Goal: Information Seeking & Learning: Learn about a topic

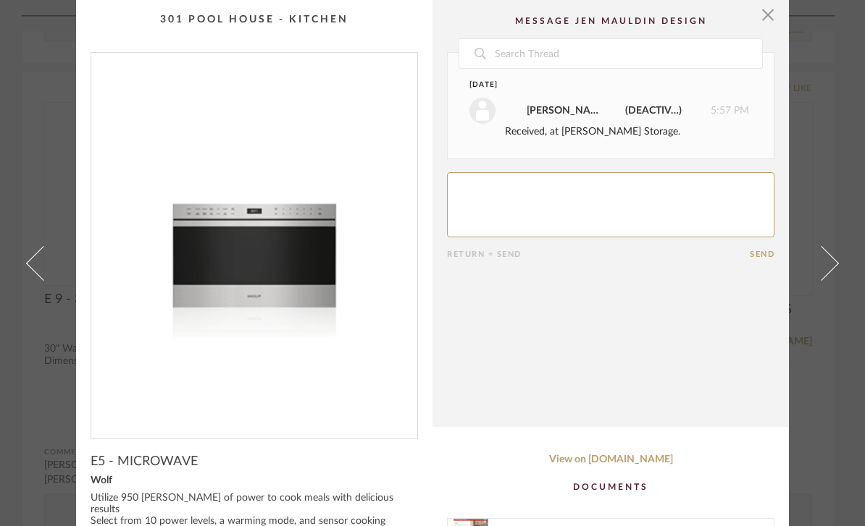
click at [765, 22] on span "button" at bounding box center [767, 14] width 29 height 29
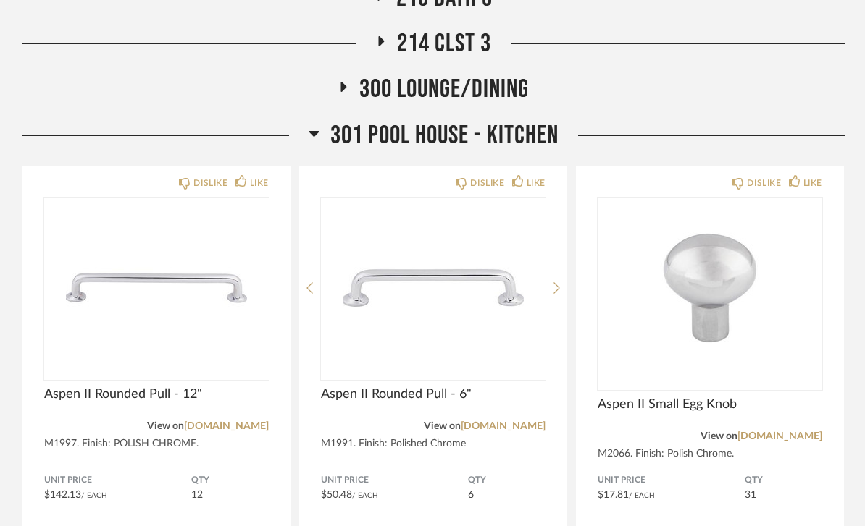
scroll to position [1528, 0]
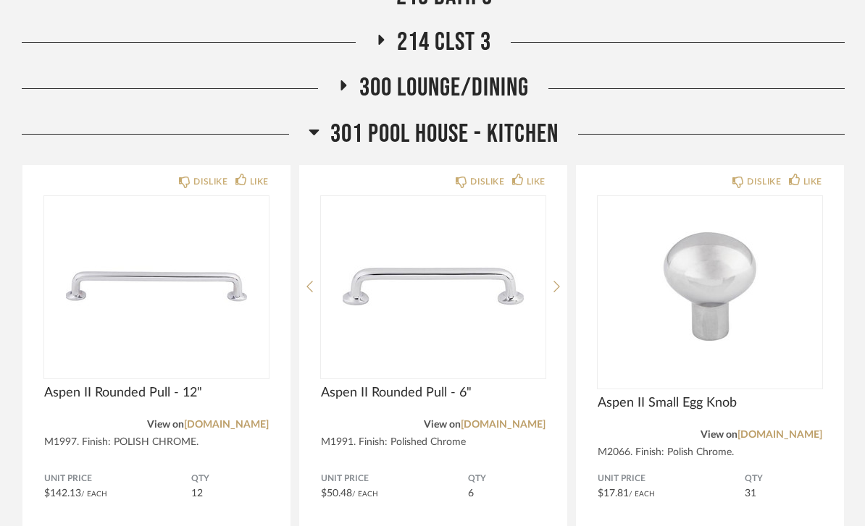
click at [530, 133] on span "301 Pool House - Kitchen" at bounding box center [444, 134] width 228 height 31
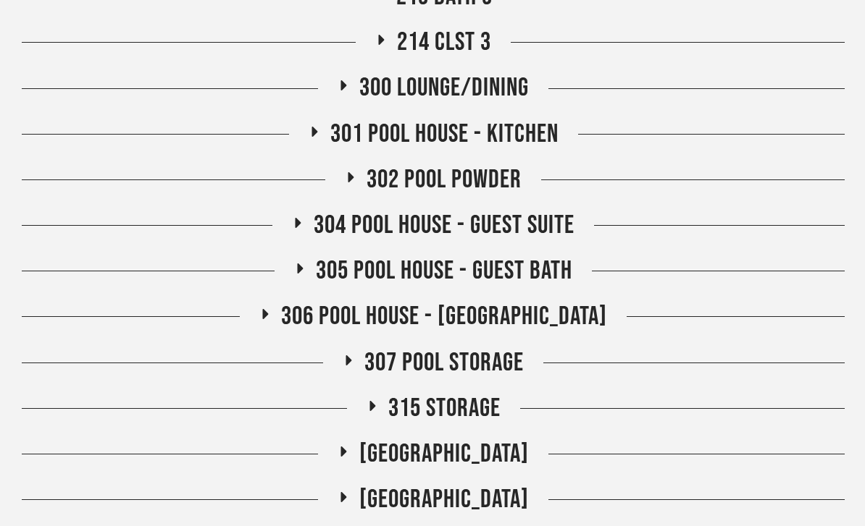
click at [521, 84] on span "300 Lounge/Dining" at bounding box center [443, 87] width 169 height 31
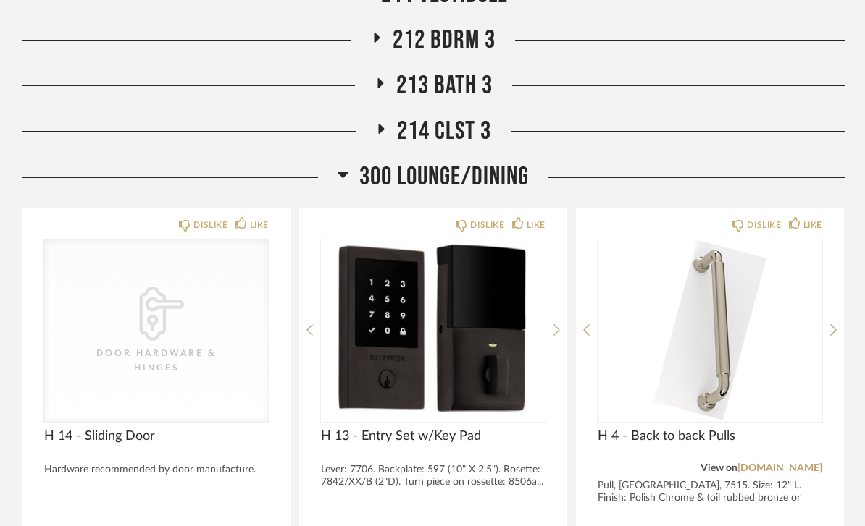
scroll to position [1439, 0]
click at [492, 177] on span "300 Lounge/Dining" at bounding box center [443, 176] width 169 height 31
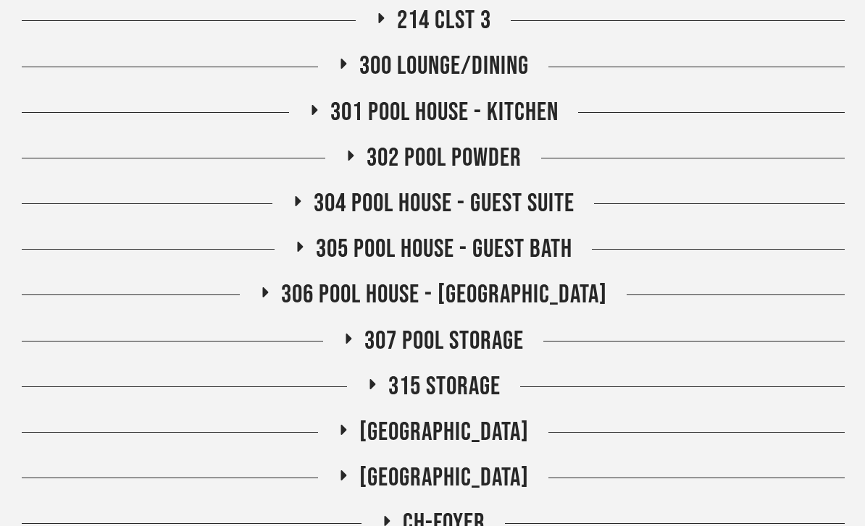
scroll to position [1480, 0]
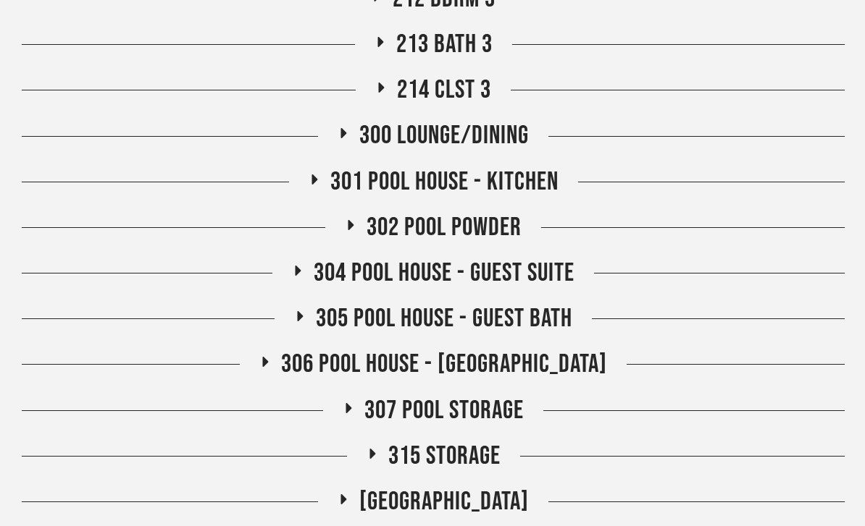
click at [534, 167] on span "301 Pool House - Kitchen" at bounding box center [444, 182] width 228 height 31
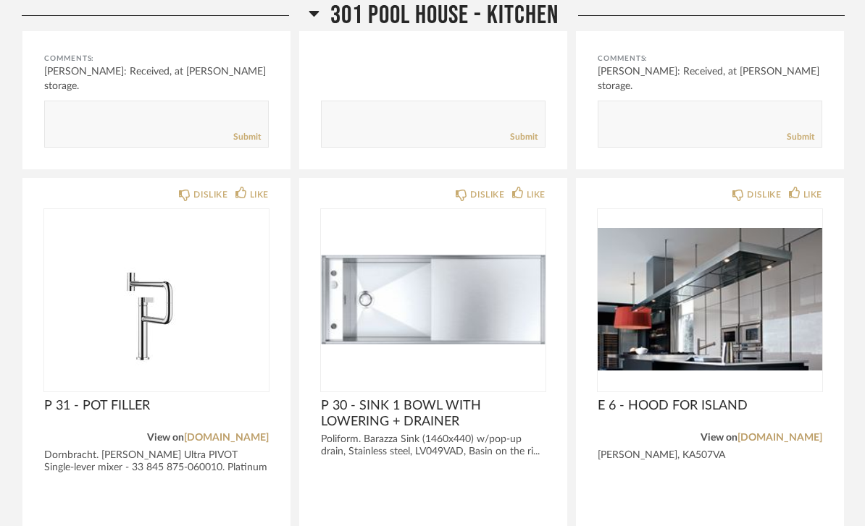
scroll to position [2493, 0]
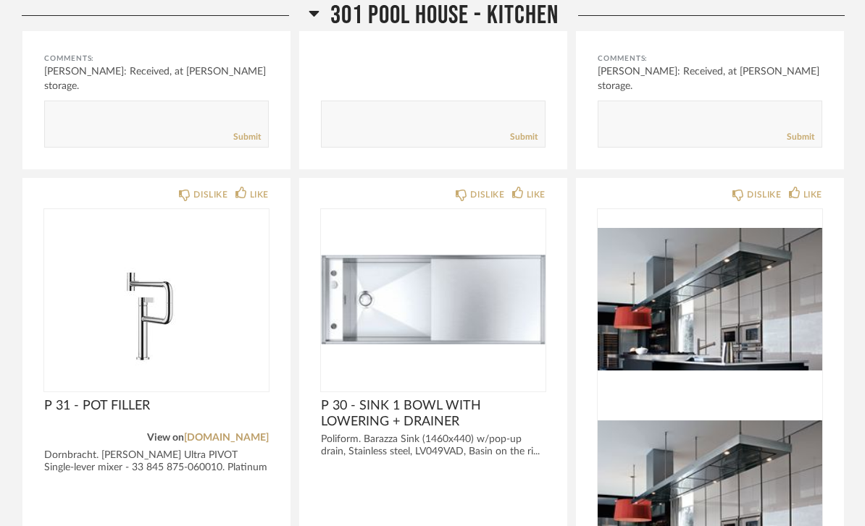
click at [749, 402] on img at bounding box center [709, 492] width 224 height 181
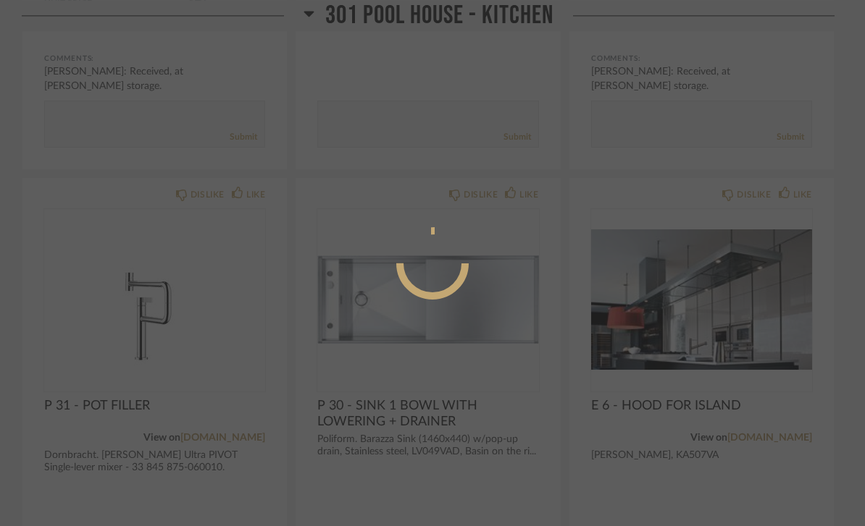
scroll to position [0, 0]
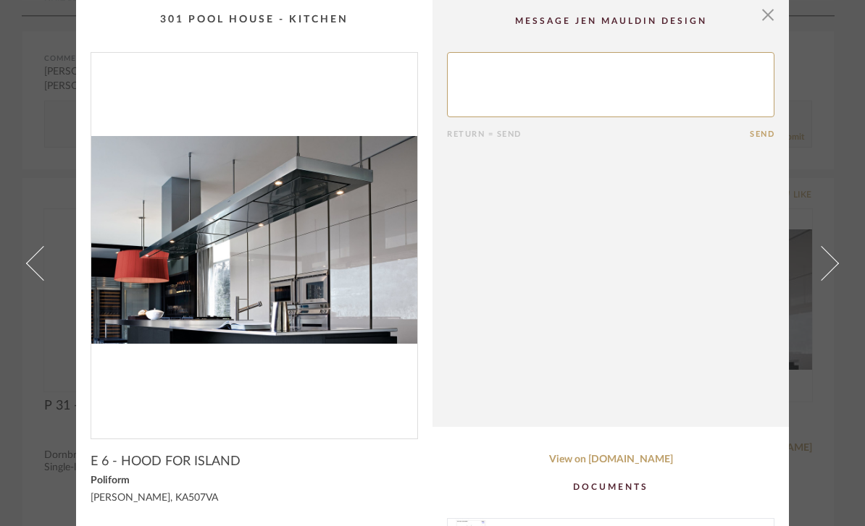
click at [206, 152] on img "0" at bounding box center [254, 240] width 326 height 374
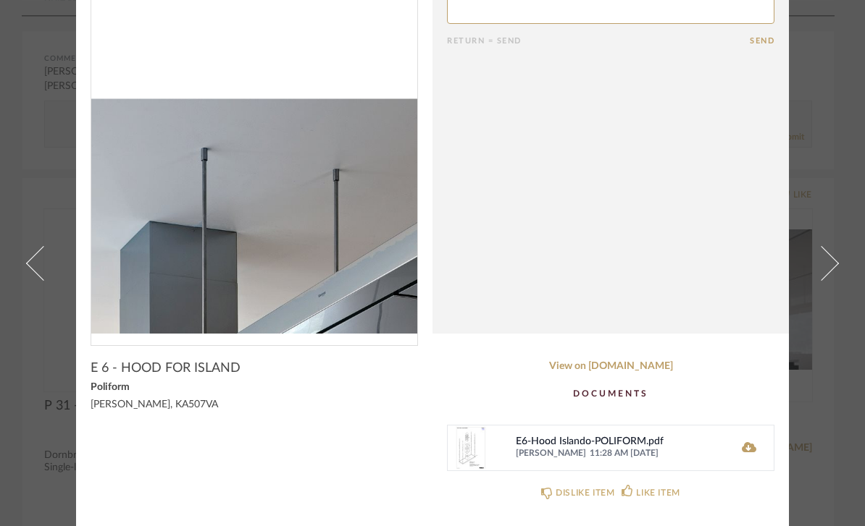
scroll to position [93, 0]
click at [744, 452] on icon at bounding box center [748, 447] width 14 height 10
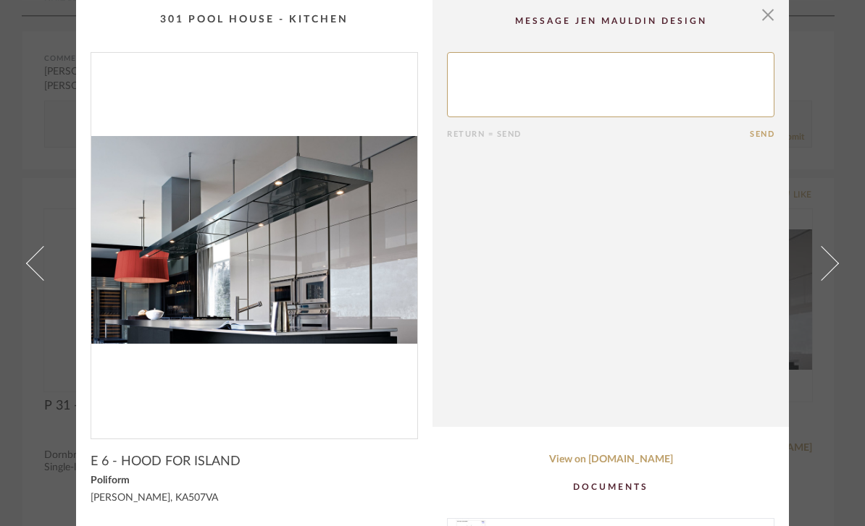
scroll to position [0, 0]
click at [770, 22] on span "button" at bounding box center [767, 14] width 29 height 29
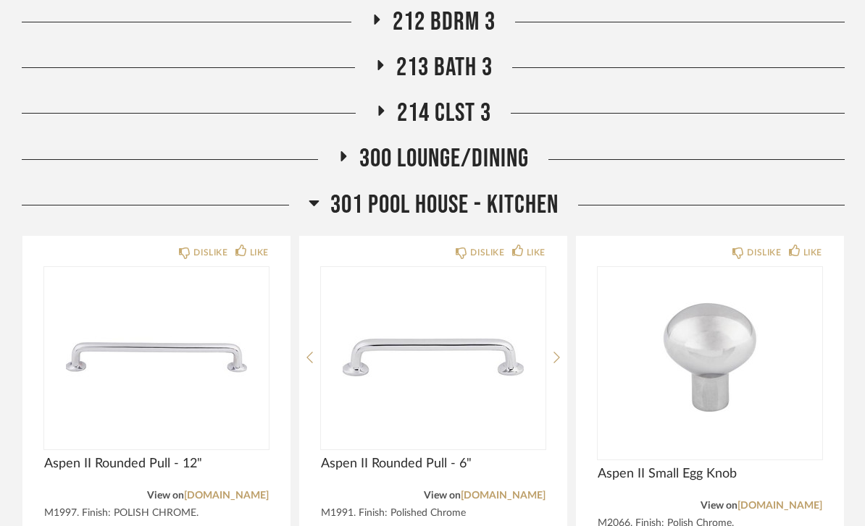
scroll to position [1458, 0]
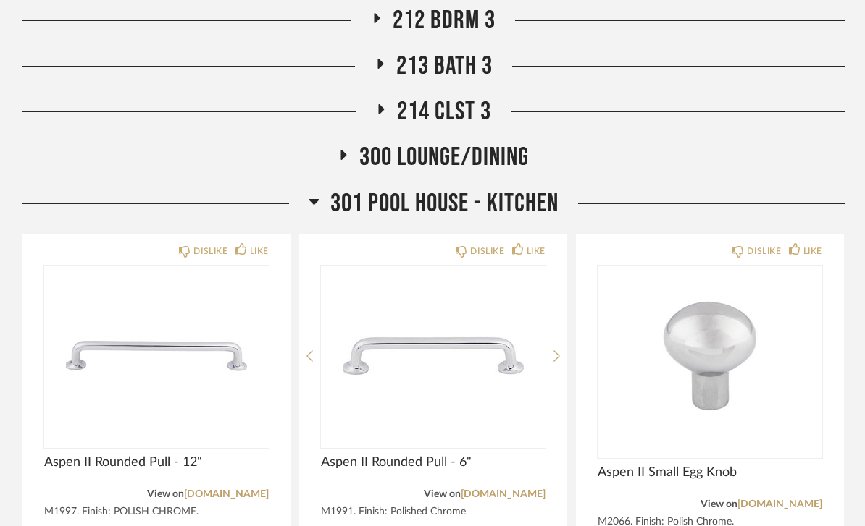
click at [531, 193] on span "301 Pool House - Kitchen" at bounding box center [444, 203] width 228 height 31
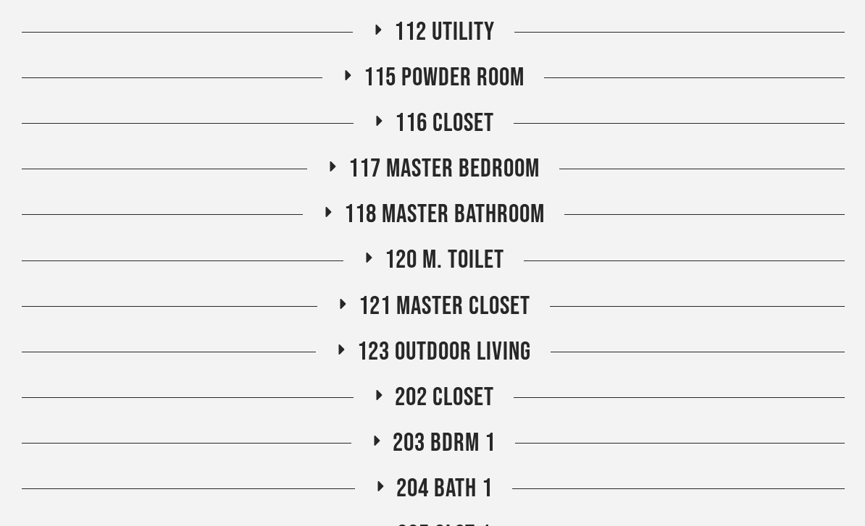
scroll to position [618, 0]
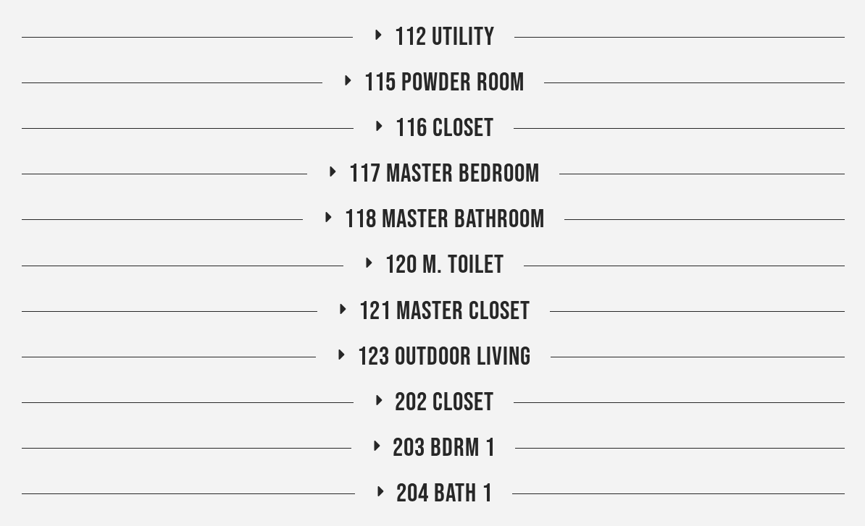
click at [514, 357] on span "123 Outdoor Living" at bounding box center [444, 357] width 174 height 31
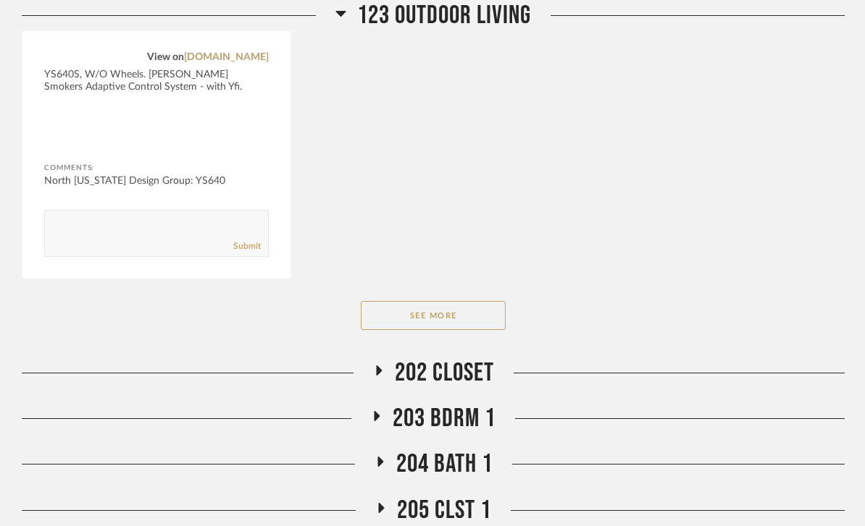
scroll to position [1738, 0]
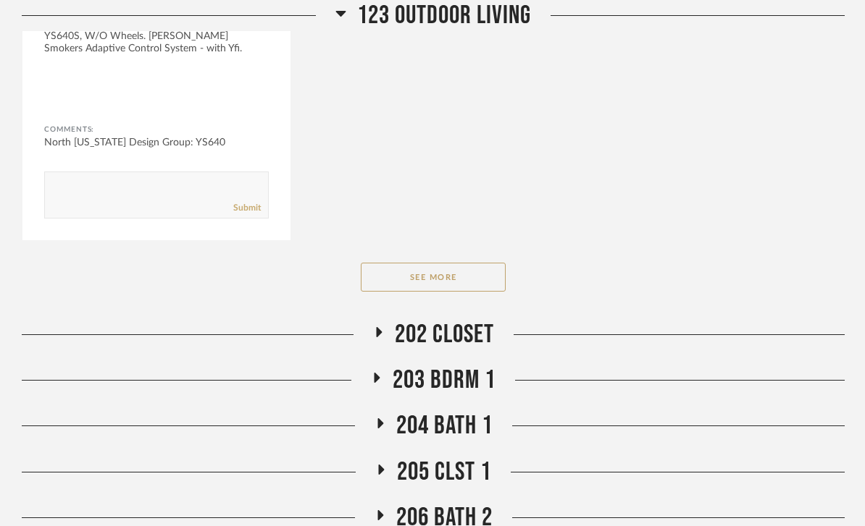
click at [479, 277] on button "See More" at bounding box center [433, 277] width 145 height 29
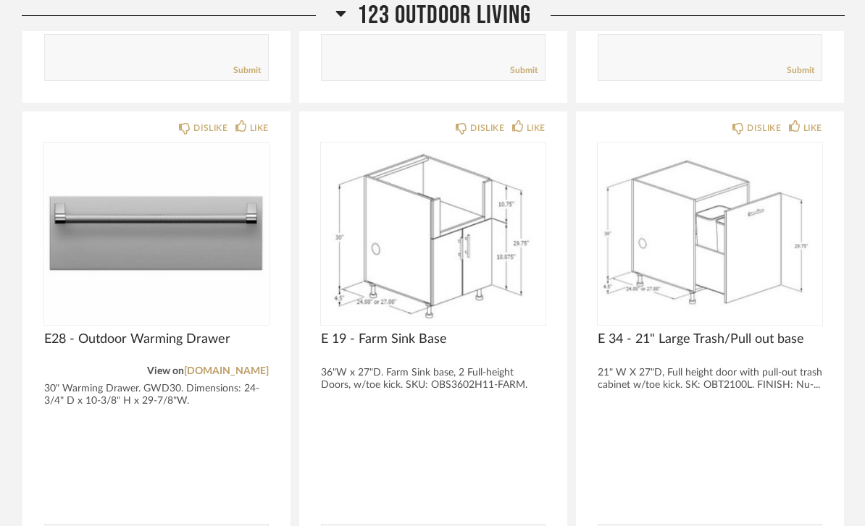
scroll to position [2856, 0]
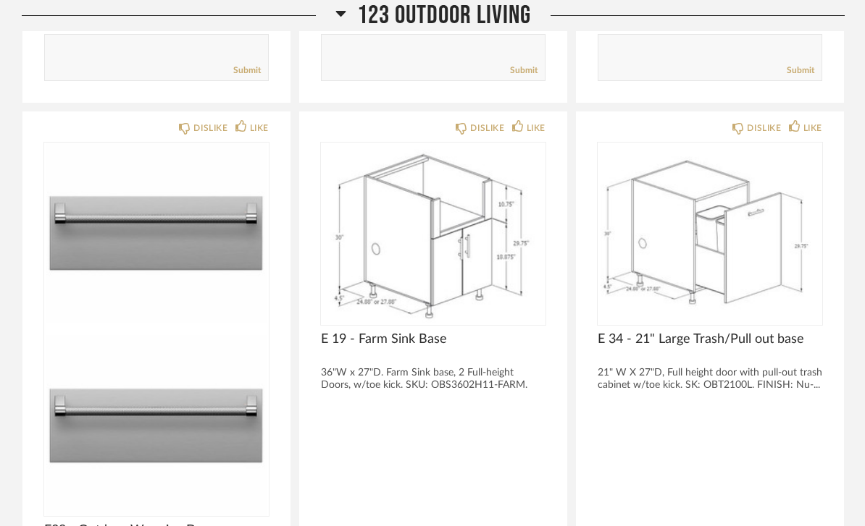
click at [181, 335] on img at bounding box center [156, 425] width 224 height 181
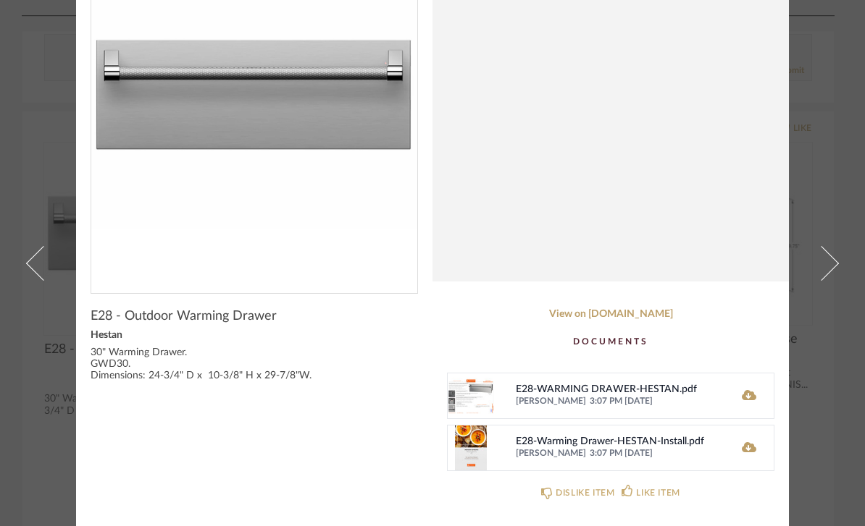
scroll to position [0, 0]
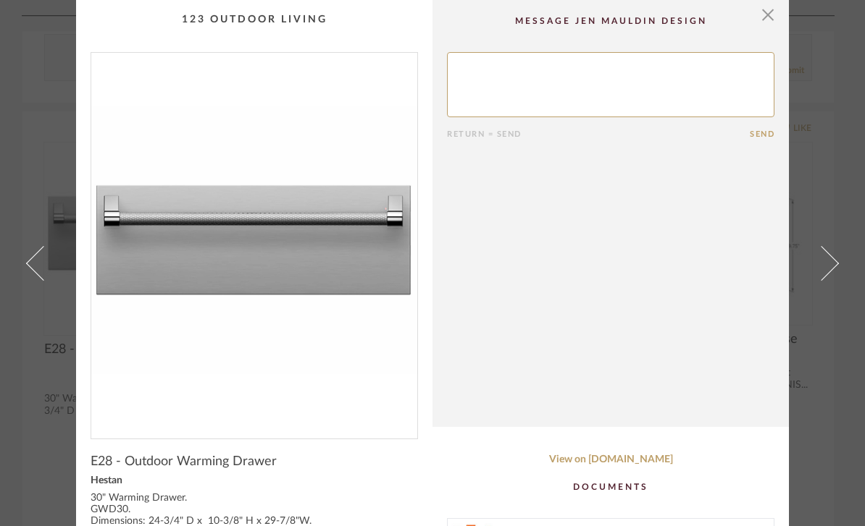
click at [765, 15] on span "button" at bounding box center [767, 14] width 29 height 29
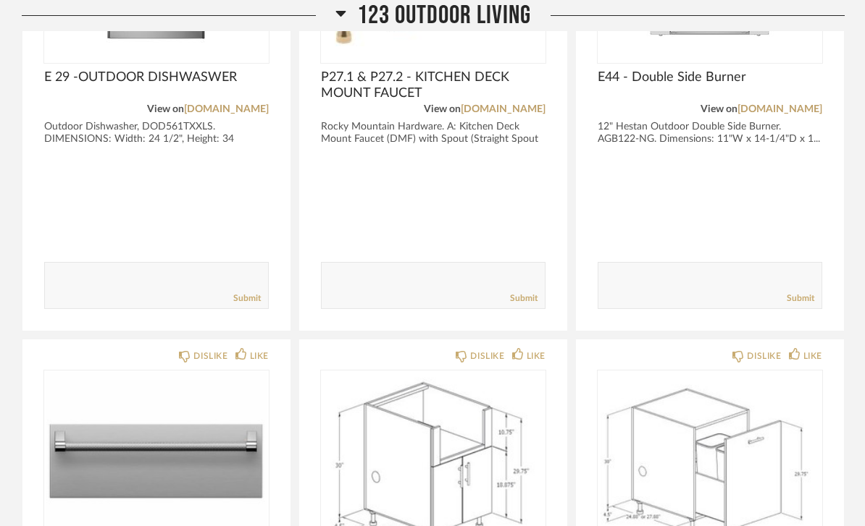
click at [492, 18] on span "123 Outdoor Living" at bounding box center [444, 15] width 174 height 31
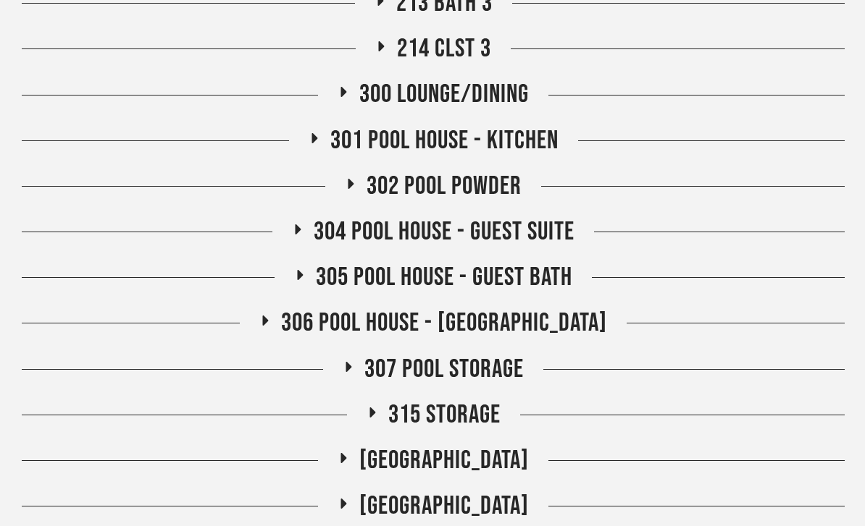
scroll to position [1515, 0]
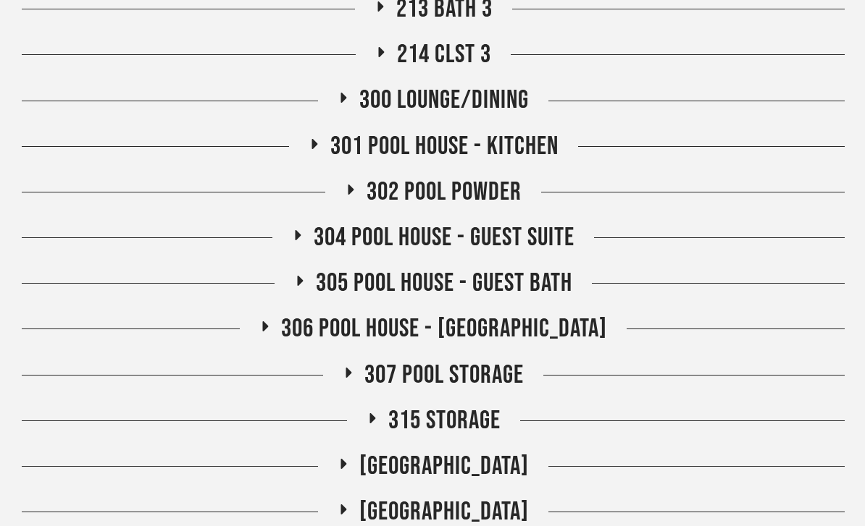
click at [504, 192] on span "302 Pool Powder" at bounding box center [443, 192] width 155 height 31
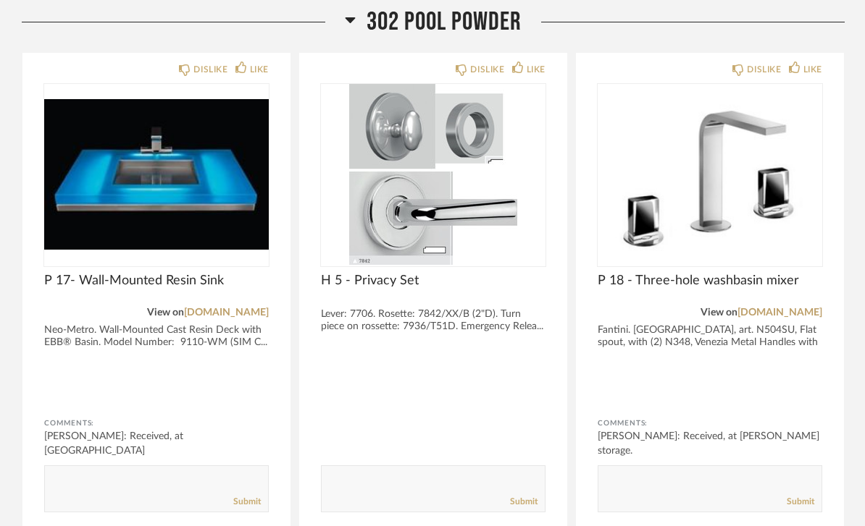
scroll to position [1686, 0]
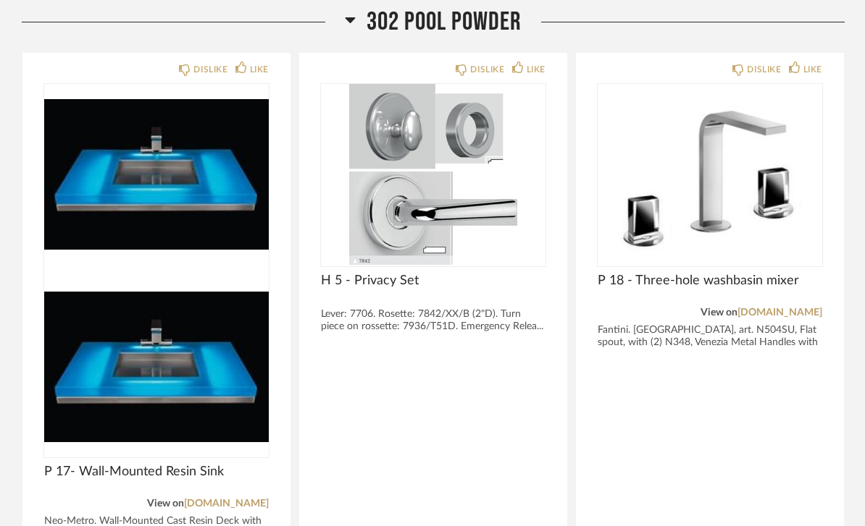
click at [203, 277] on img at bounding box center [156, 367] width 224 height 181
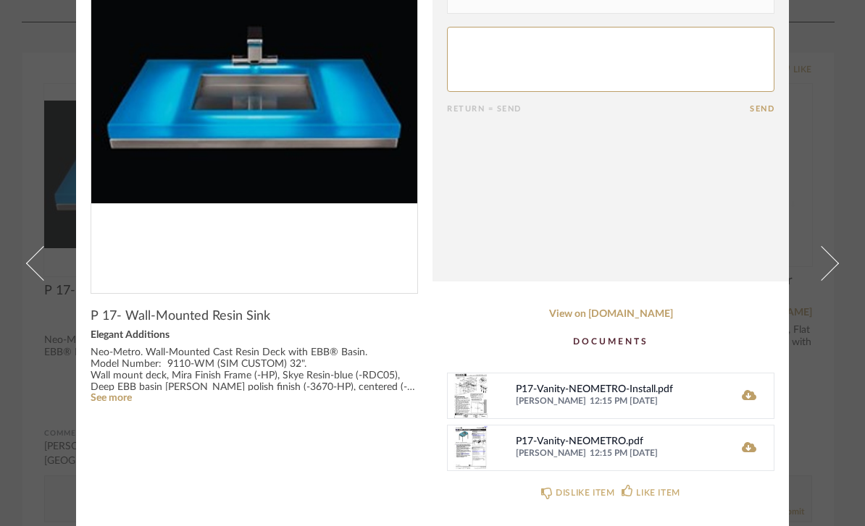
scroll to position [146, 0]
click at [749, 395] on icon at bounding box center [748, 395] width 14 height 10
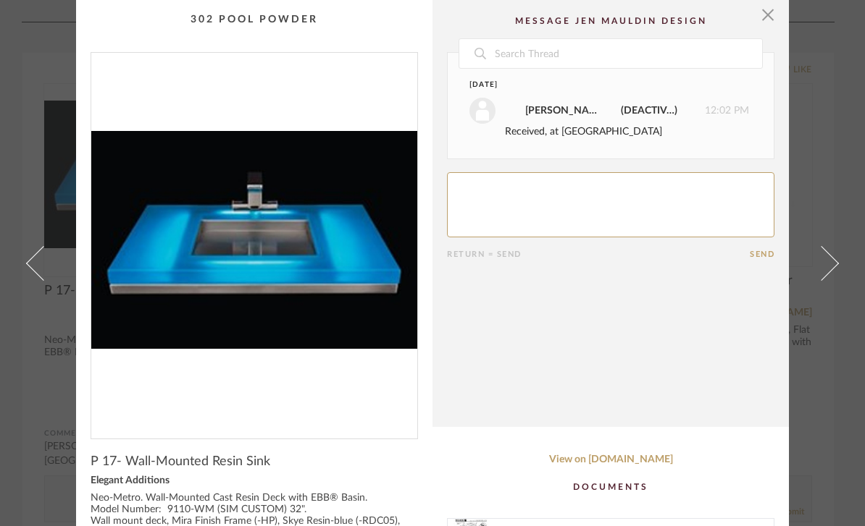
scroll to position [0, 0]
click at [768, 21] on span "button" at bounding box center [767, 14] width 29 height 29
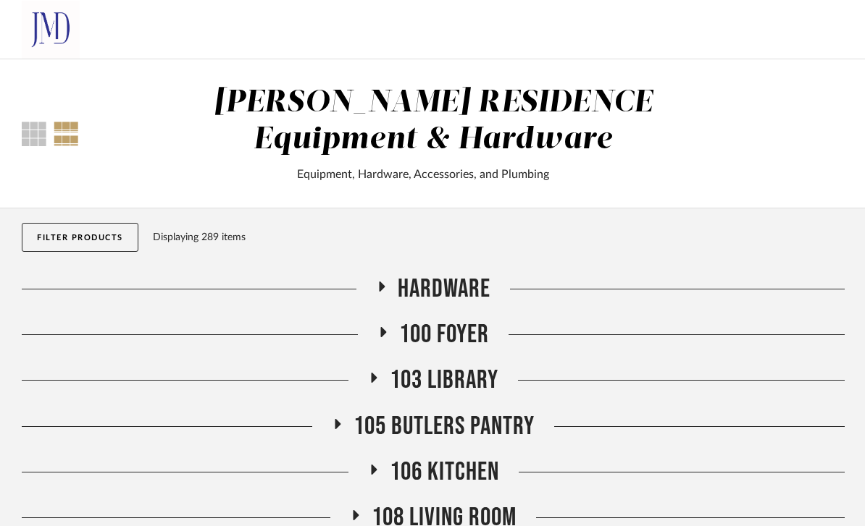
scroll to position [1686, 0]
